Goal: Information Seeking & Learning: Compare options

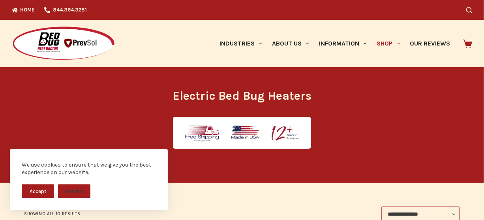
click at [47, 191] on button "Accept" at bounding box center [38, 191] width 32 height 14
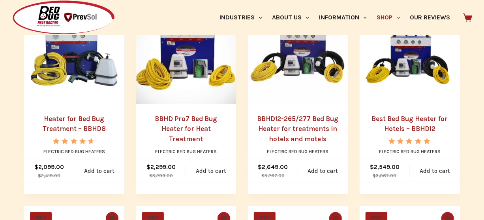
scroll to position [158, 0]
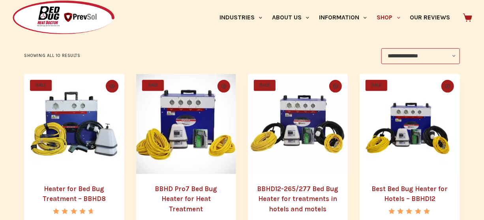
click at [69, 188] on link "Heater for Bed Bug Treatment – BBHD8" at bounding box center [74, 193] width 63 height 18
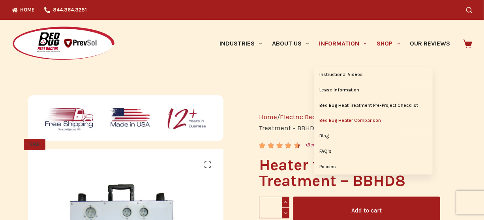
click at [363, 123] on link "Bed Bug Heater Comparison" at bounding box center [373, 120] width 118 height 15
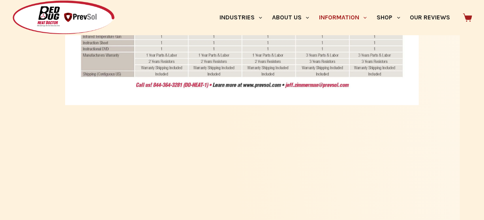
scroll to position [513, 0]
